Goal: Task Accomplishment & Management: Use online tool/utility

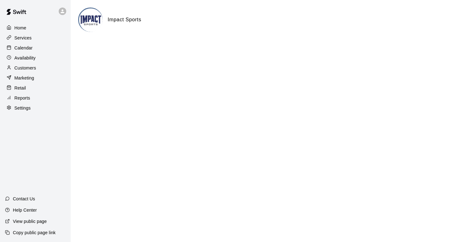
click at [23, 47] on p "Calendar" at bounding box center [23, 48] width 18 height 6
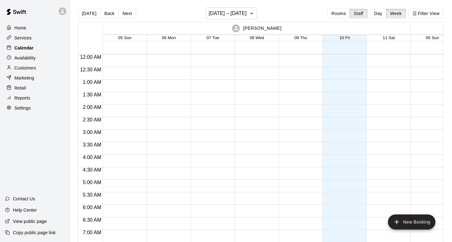
scroll to position [379, 0]
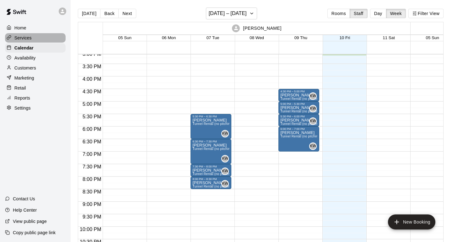
click at [19, 38] on p "Services" at bounding box center [22, 38] width 17 height 6
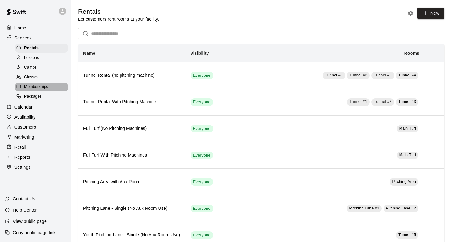
click at [33, 87] on span "Memberships" at bounding box center [36, 87] width 24 height 6
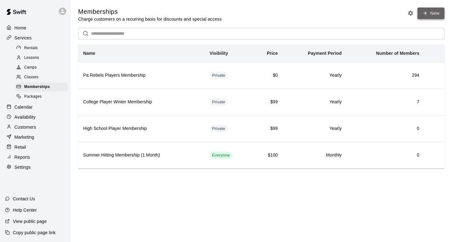
click at [427, 14] on icon at bounding box center [425, 13] width 6 height 6
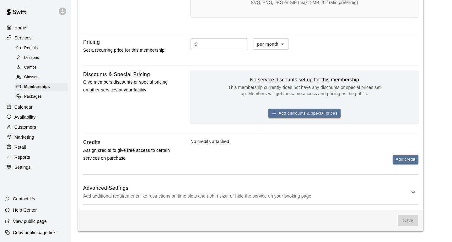
scroll to position [257, 0]
drag, startPoint x: 449, startPoint y: 199, endPoint x: 450, endPoint y: 195, distance: 4.6
drag, startPoint x: 446, startPoint y: 51, endPoint x: 449, endPoint y: 35, distance: 16.6
